Goal: Task Accomplishment & Management: Complete application form

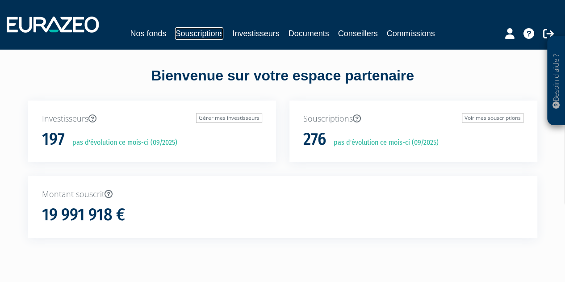
click at [202, 33] on link "Souscriptions" at bounding box center [199, 33] width 48 height 12
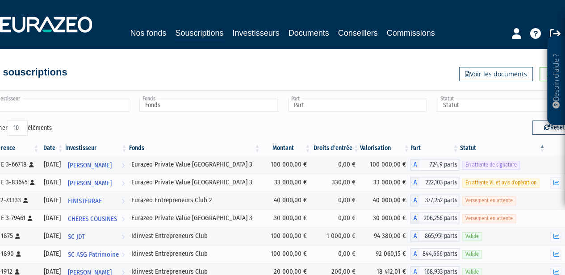
click at [93, 109] on input "text" at bounding box center [60, 105] width 138 height 13
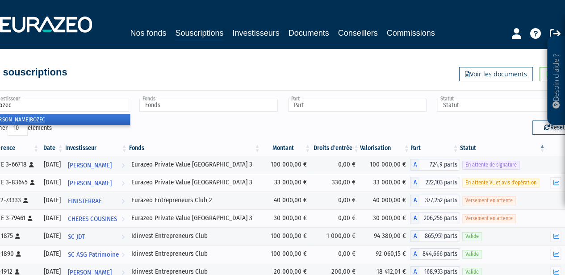
type input "bozec"
click at [50, 117] on li "Jean-Yves BOZEC" at bounding box center [59, 119] width 141 height 11
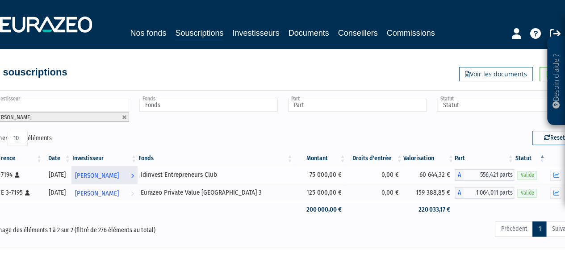
click at [116, 176] on span "Jean-Yves BOZEC" at bounding box center [97, 175] width 44 height 17
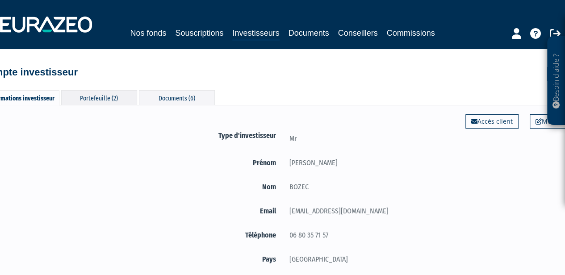
click at [112, 98] on div "Portefeuille (2)" at bounding box center [99, 97] width 76 height 15
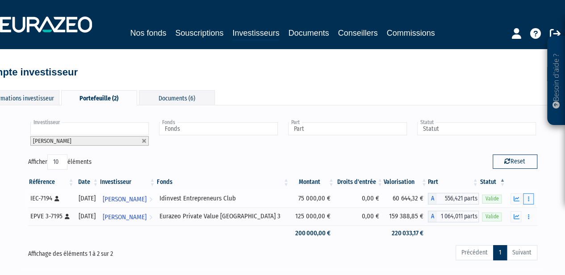
click at [527, 199] on button "button" at bounding box center [528, 198] width 11 height 11
click at [527, 231] on link "Rachat libre" at bounding box center [508, 231] width 45 height 15
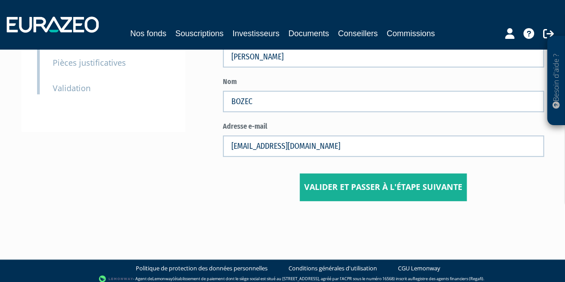
scroll to position [144, 0]
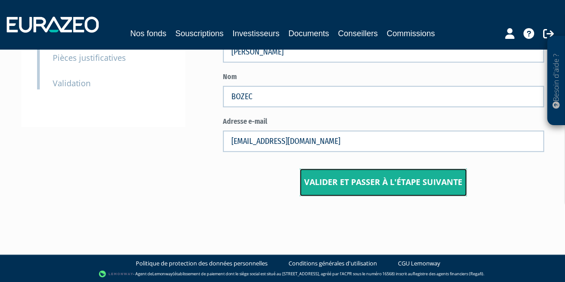
click at [378, 185] on input "Valider et passer à l'étape suivante" at bounding box center [382, 182] width 167 height 28
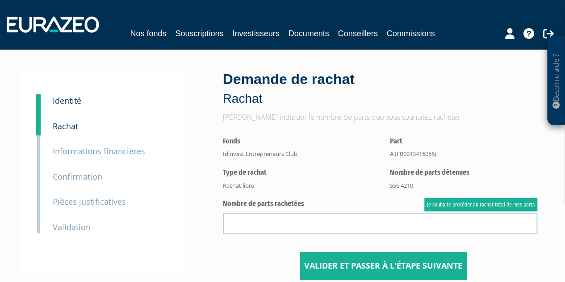
drag, startPoint x: 419, startPoint y: 184, endPoint x: 382, endPoint y: 184, distance: 36.1
click at [383, 184] on div "Nombre de parts détenues 556,4210" at bounding box center [463, 178] width 161 height 22
copy div "556,4210"
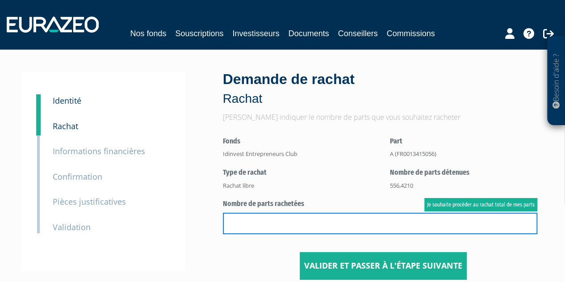
click at [363, 221] on input "text" at bounding box center [380, 222] width 314 height 21
paste input "556,4210"
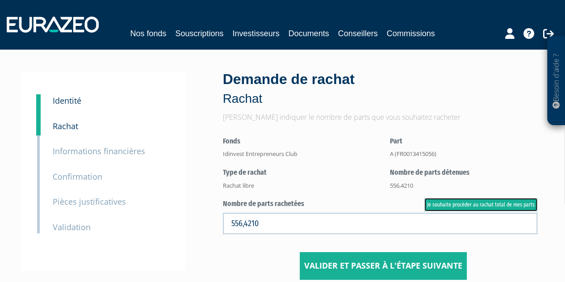
click at [480, 202] on link "Je souhaite procéder au rachat total de mes parts" at bounding box center [480, 204] width 113 height 13
type input "556.421000"
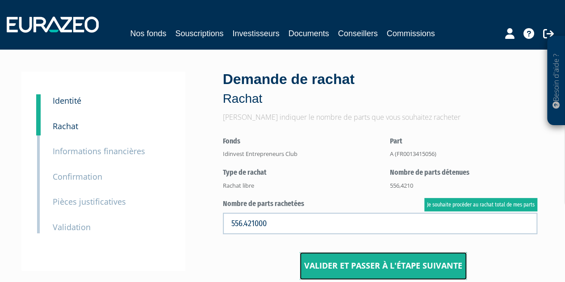
click at [414, 265] on input "Valider et passer à l'étape suivante" at bounding box center [382, 266] width 167 height 28
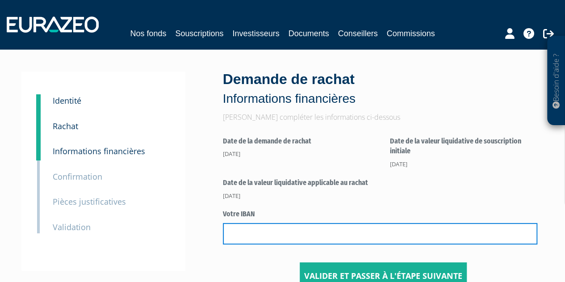
click at [260, 233] on input "text" at bounding box center [380, 233] width 314 height 21
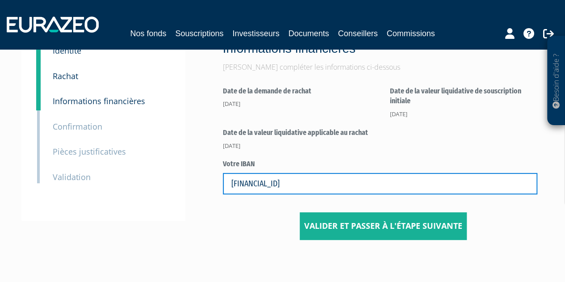
scroll to position [94, 0]
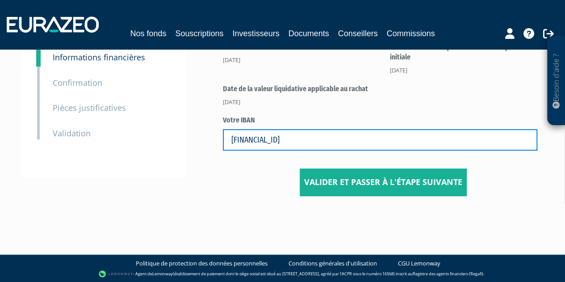
type input "[FINANCIAL_ID]"
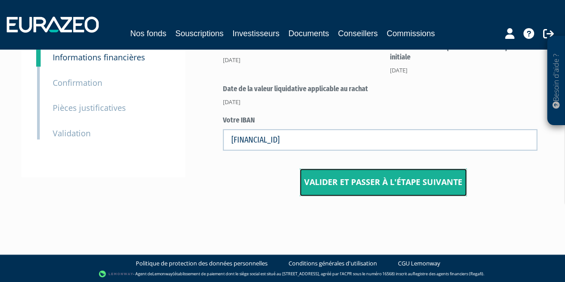
click at [388, 186] on input "Valider et passer à l'étape suivante" at bounding box center [382, 182] width 167 height 28
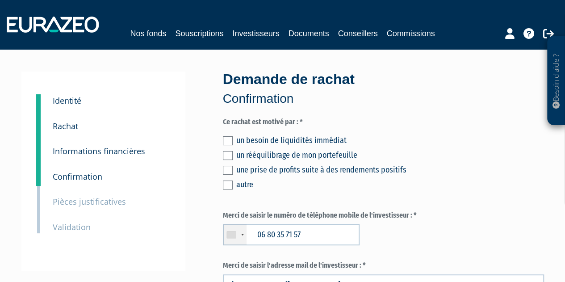
click at [229, 152] on label at bounding box center [228, 155] width 10 height 9
click at [0, 0] on input "checkbox" at bounding box center [0, 0] width 0 height 0
click at [230, 142] on label at bounding box center [228, 140] width 10 height 9
click at [0, 0] on input "checkbox" at bounding box center [0, 0] width 0 height 0
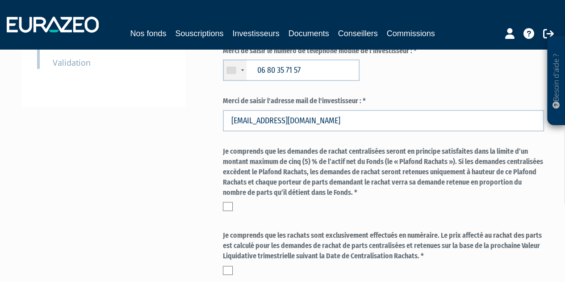
scroll to position [179, 0]
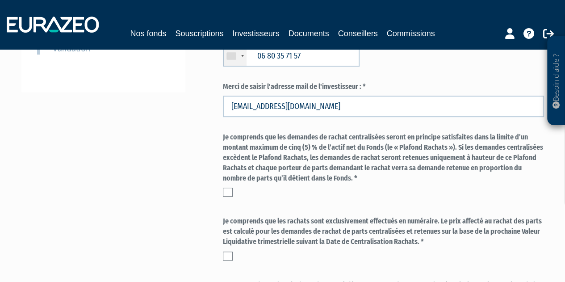
drag, startPoint x: 228, startPoint y: 190, endPoint x: 223, endPoint y: 229, distance: 39.6
click at [228, 190] on label at bounding box center [228, 191] width 10 height 9
click at [0, 0] on input "checkbox" at bounding box center [0, 0] width 0 height 0
click at [223, 249] on div "Je comprends que les rachats sont exclusivement effectués en numéraire. Le prix…" at bounding box center [383, 238] width 321 height 44
click at [226, 255] on label at bounding box center [228, 255] width 10 height 9
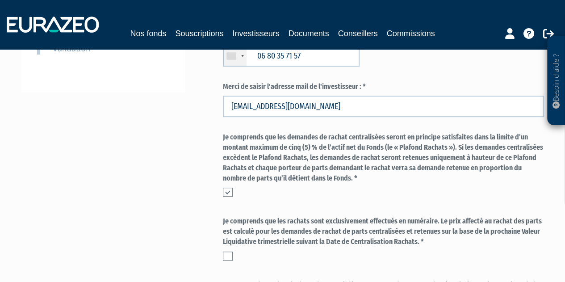
click at [0, 0] on input "checkbox" at bounding box center [0, 0] width 0 height 0
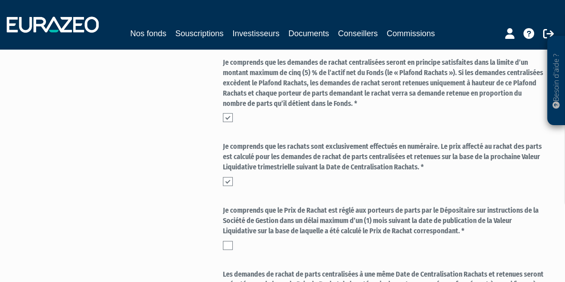
scroll to position [357, 0]
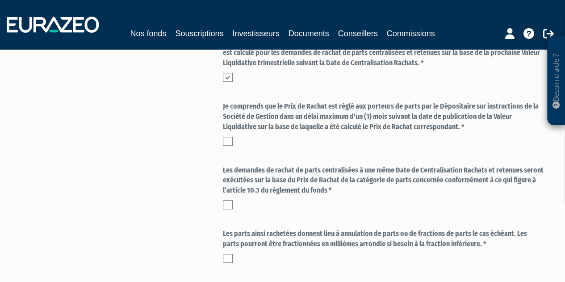
drag, startPoint x: 229, startPoint y: 140, endPoint x: 232, endPoint y: 192, distance: 52.3
click at [228, 140] on label at bounding box center [228, 141] width 10 height 9
click at [0, 0] on input "checkbox" at bounding box center [0, 0] width 0 height 0
click at [227, 203] on label at bounding box center [228, 204] width 10 height 9
click at [0, 0] on input "checkbox" at bounding box center [0, 0] width 0 height 0
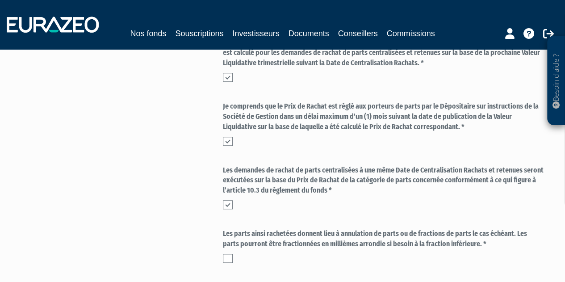
scroll to position [446, 0]
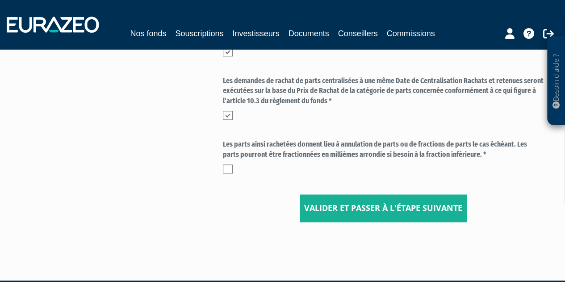
click at [227, 166] on label at bounding box center [228, 168] width 10 height 9
click at [0, 0] on input "checkbox" at bounding box center [0, 0] width 0 height 0
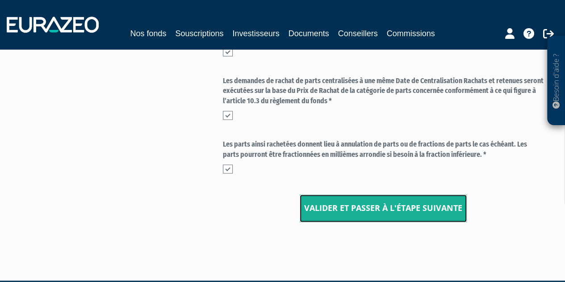
click at [357, 208] on input "Valider et passer à l'étape suivante" at bounding box center [382, 208] width 167 height 28
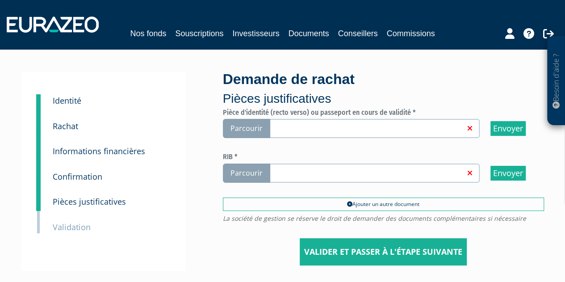
click at [308, 127] on link at bounding box center [369, 127] width 205 height 9
click at [0, 0] on input "Parcourir" at bounding box center [0, 0] width 0 height 0
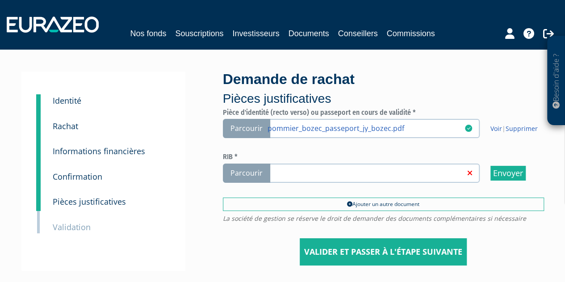
click at [256, 169] on span "Parcourir" at bounding box center [246, 172] width 47 height 19
click at [0, 0] on input "Parcourir" at bounding box center [0, 0] width 0 height 0
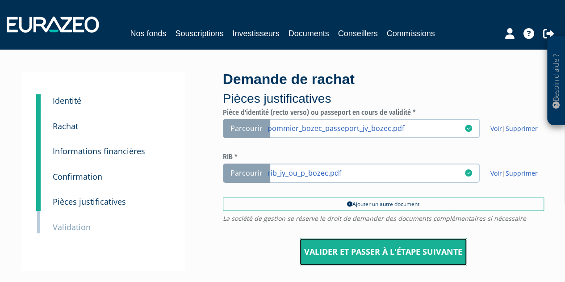
click at [412, 254] on input "Valider et passer à l'étape suivante" at bounding box center [382, 252] width 167 height 28
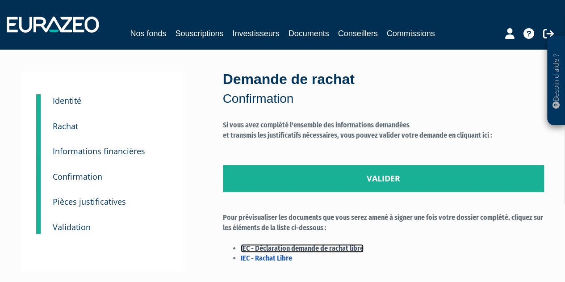
click at [308, 250] on link "IEC - Déclaration demande de rachat libre" at bounding box center [302, 248] width 123 height 8
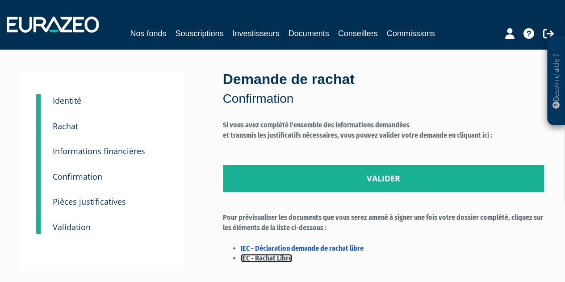
click at [278, 258] on link "IEC - Rachat Libre" at bounding box center [266, 257] width 51 height 8
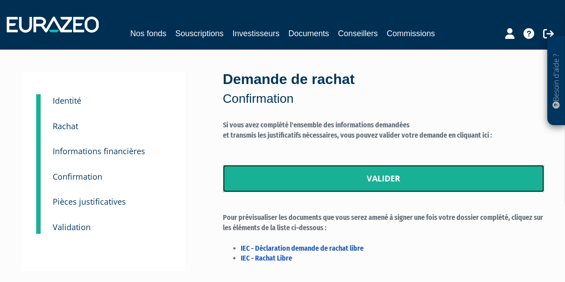
drag, startPoint x: 360, startPoint y: 173, endPoint x: 328, endPoint y: 29, distance: 147.1
click at [360, 173] on link "Valider" at bounding box center [383, 179] width 321 height 28
